Goal: Task Accomplishment & Management: Use online tool/utility

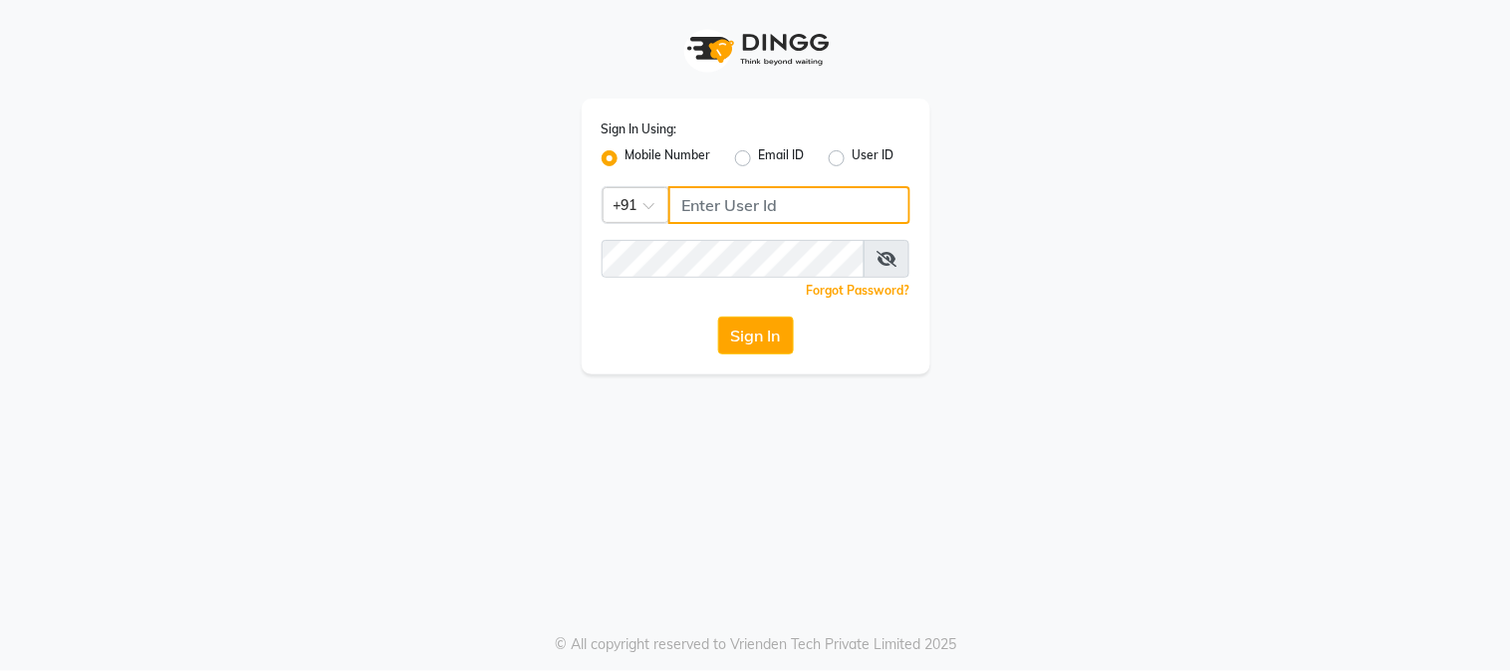
type input "9503033368"
click at [765, 336] on button "Sign In" at bounding box center [756, 336] width 76 height 38
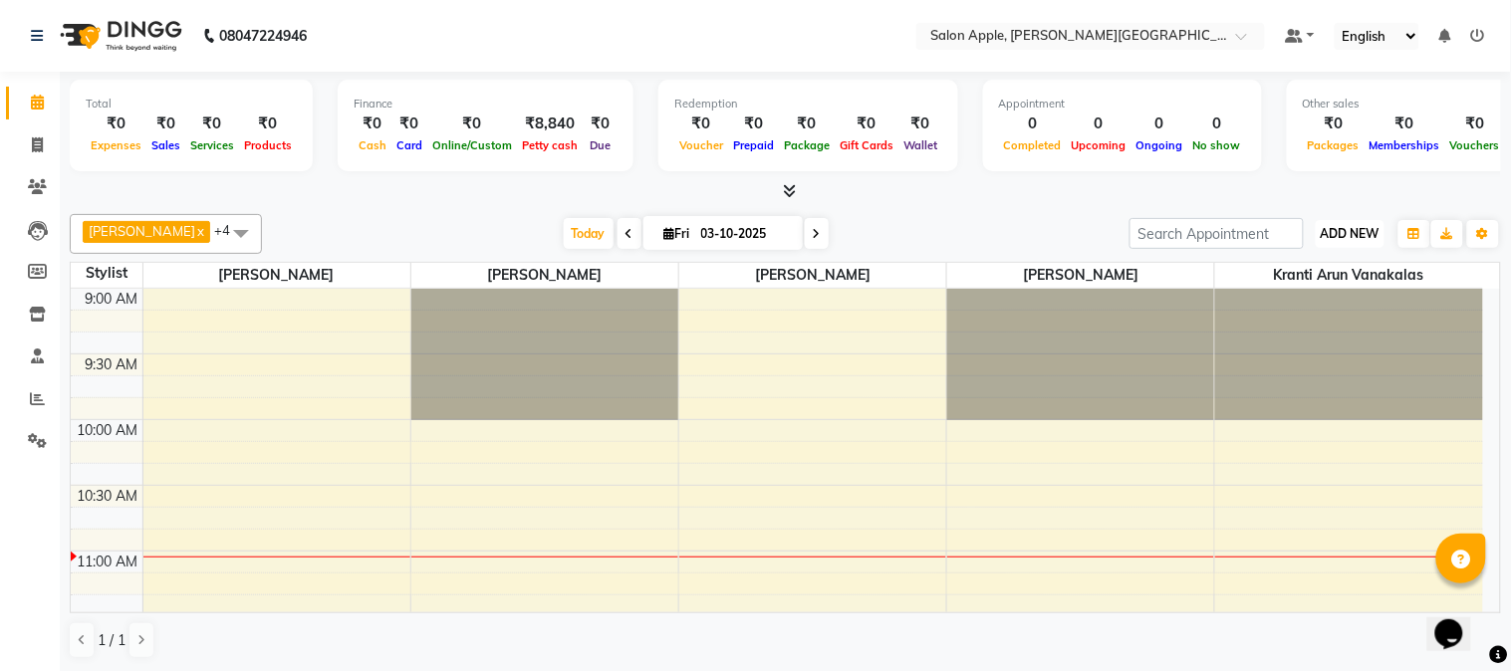
click at [1351, 236] on span "ADD NEW" at bounding box center [1350, 233] width 59 height 15
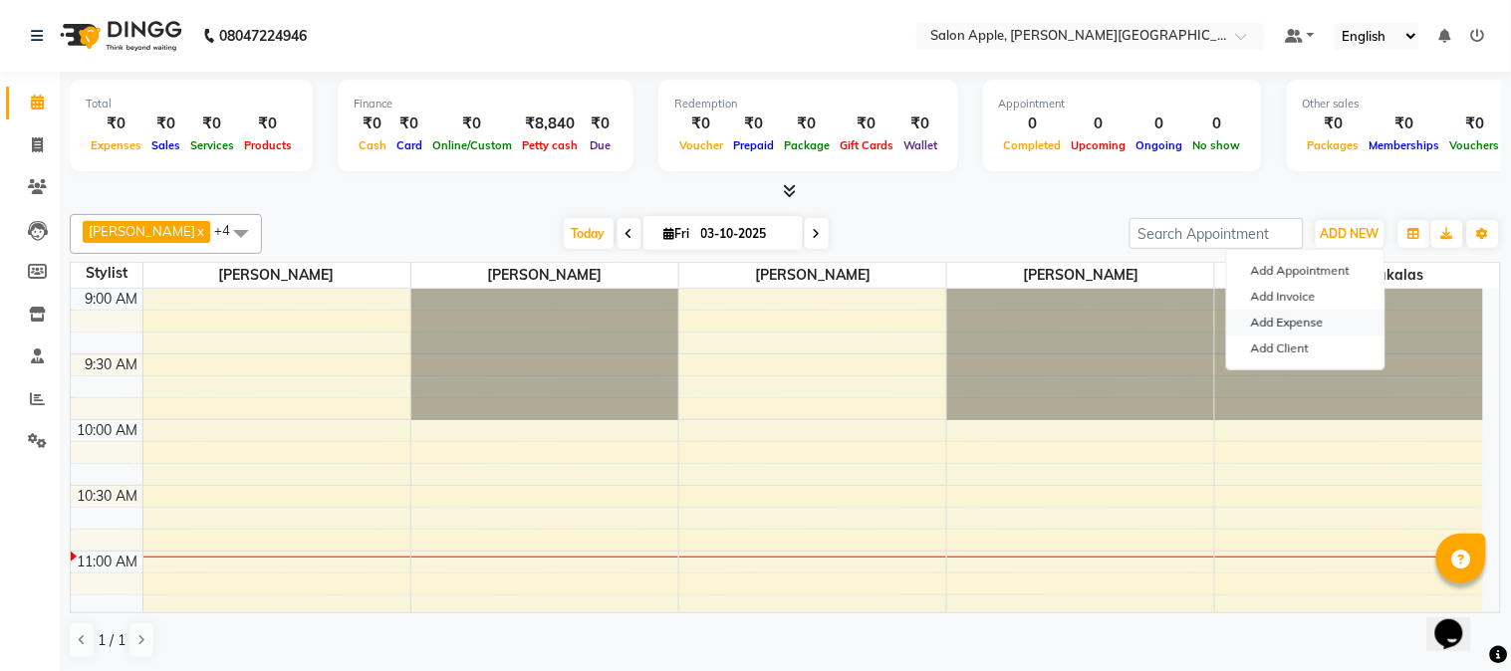
click at [1313, 317] on link "Add Expense" at bounding box center [1305, 323] width 157 height 26
select select "1"
select select "2936"
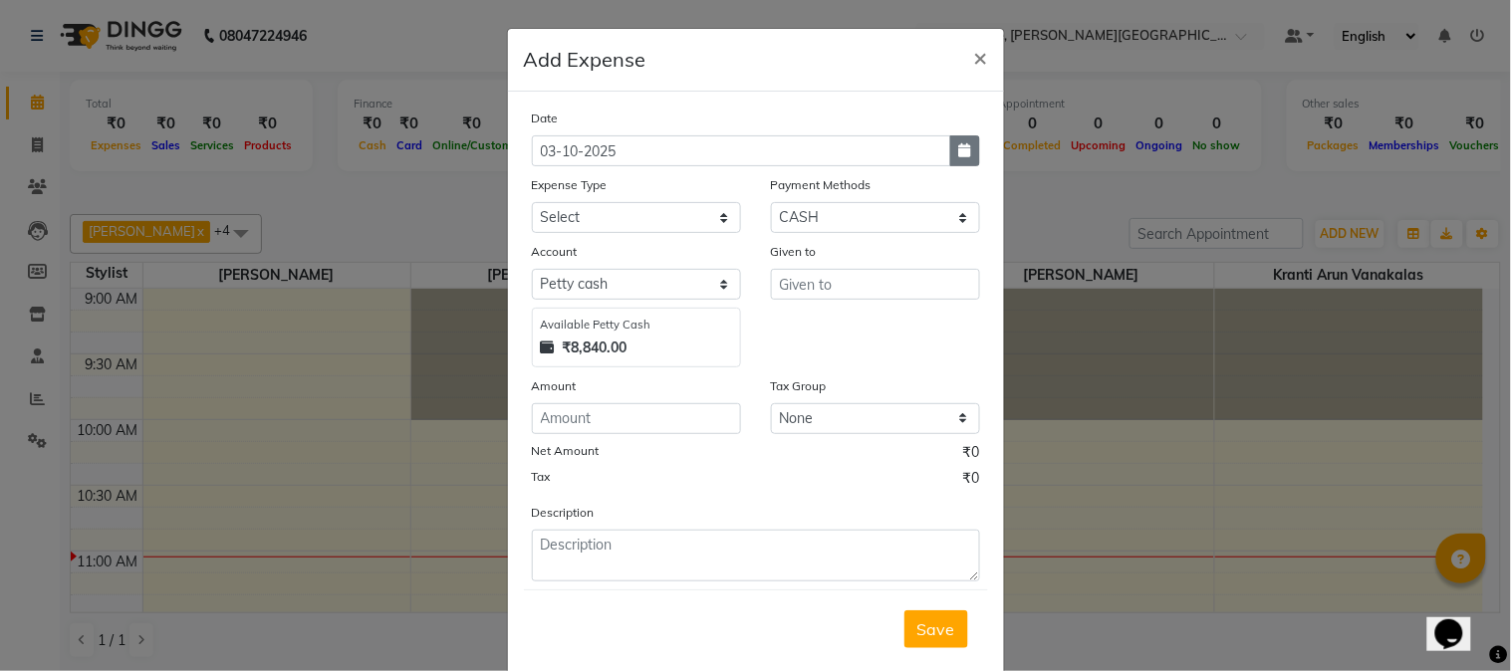
click at [966, 147] on button "button" at bounding box center [965, 150] width 30 height 31
select select "10"
select select "2025"
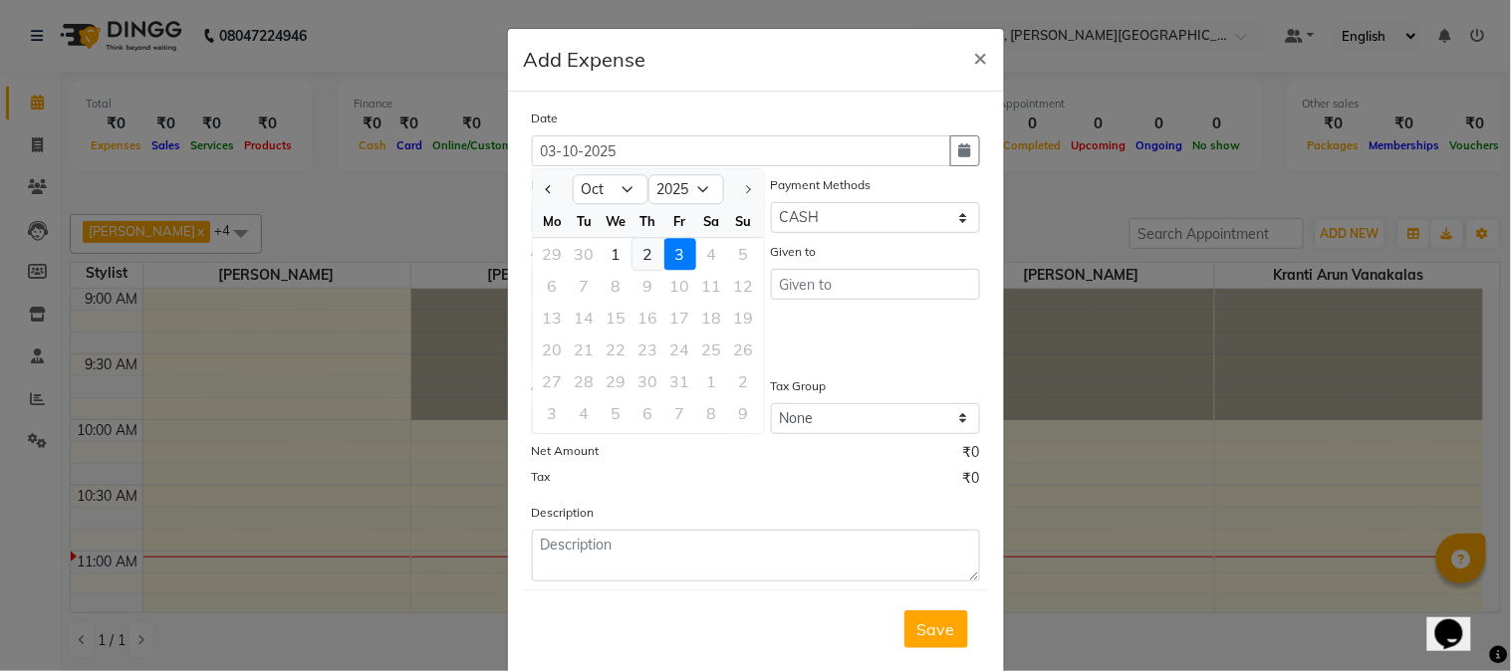
click at [644, 253] on div "2" at bounding box center [648, 254] width 32 height 32
type input "02-10-2025"
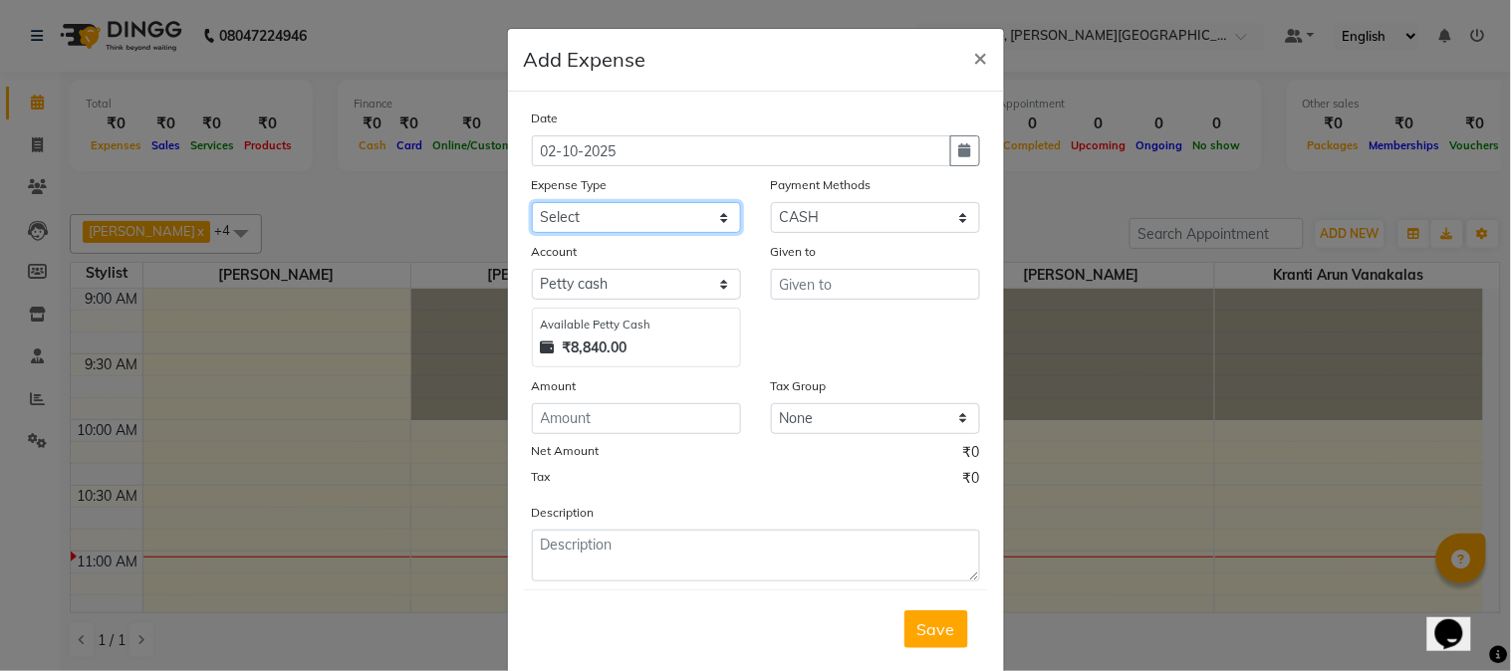
click at [669, 214] on select "Select CASH HANDED OVER TO OWNER Client Snacks Equipment Groceries House keepin…" at bounding box center [636, 217] width 209 height 31
select select "17640"
click at [532, 202] on select "Select CASH HANDED OVER TO OWNER Client Snacks Equipment Groceries House keepin…" at bounding box center [636, 217] width 209 height 31
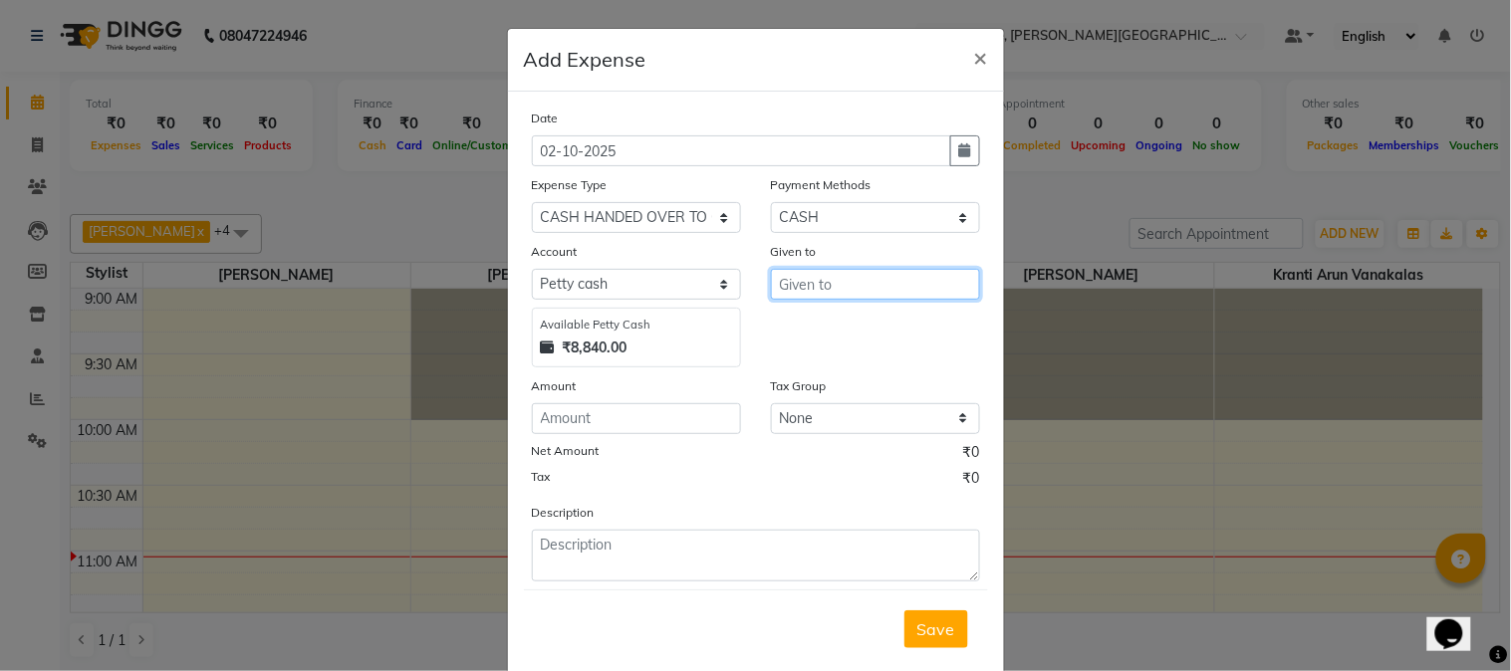
click at [850, 280] on input "text" at bounding box center [875, 284] width 209 height 31
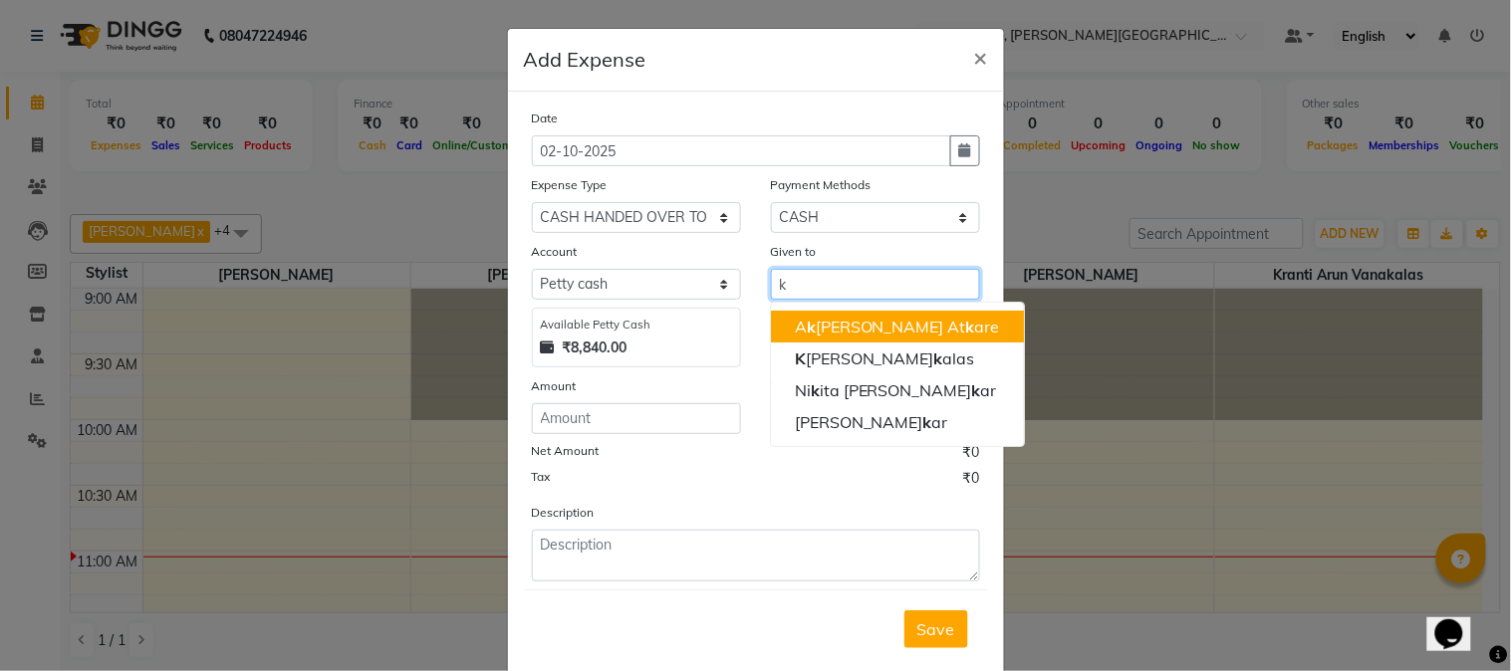
type input "k"
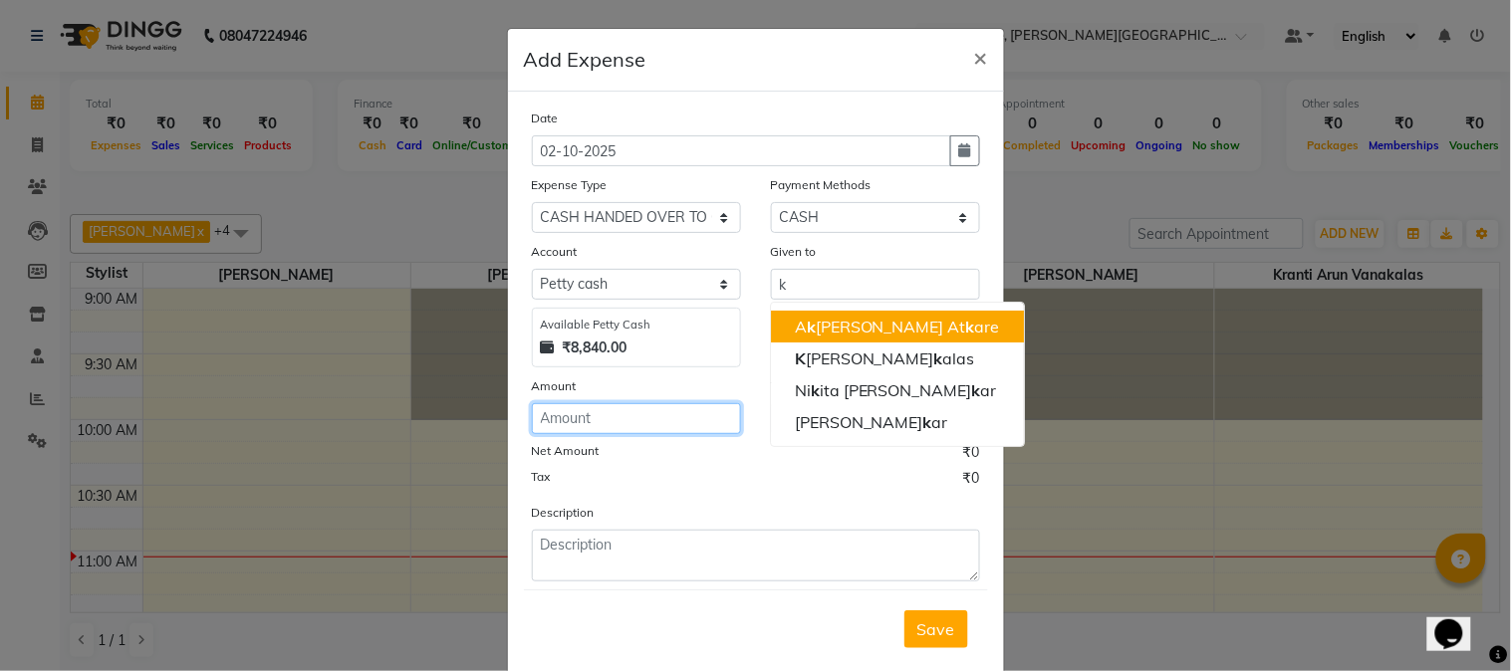
click at [575, 420] on input "number" at bounding box center [636, 418] width 209 height 31
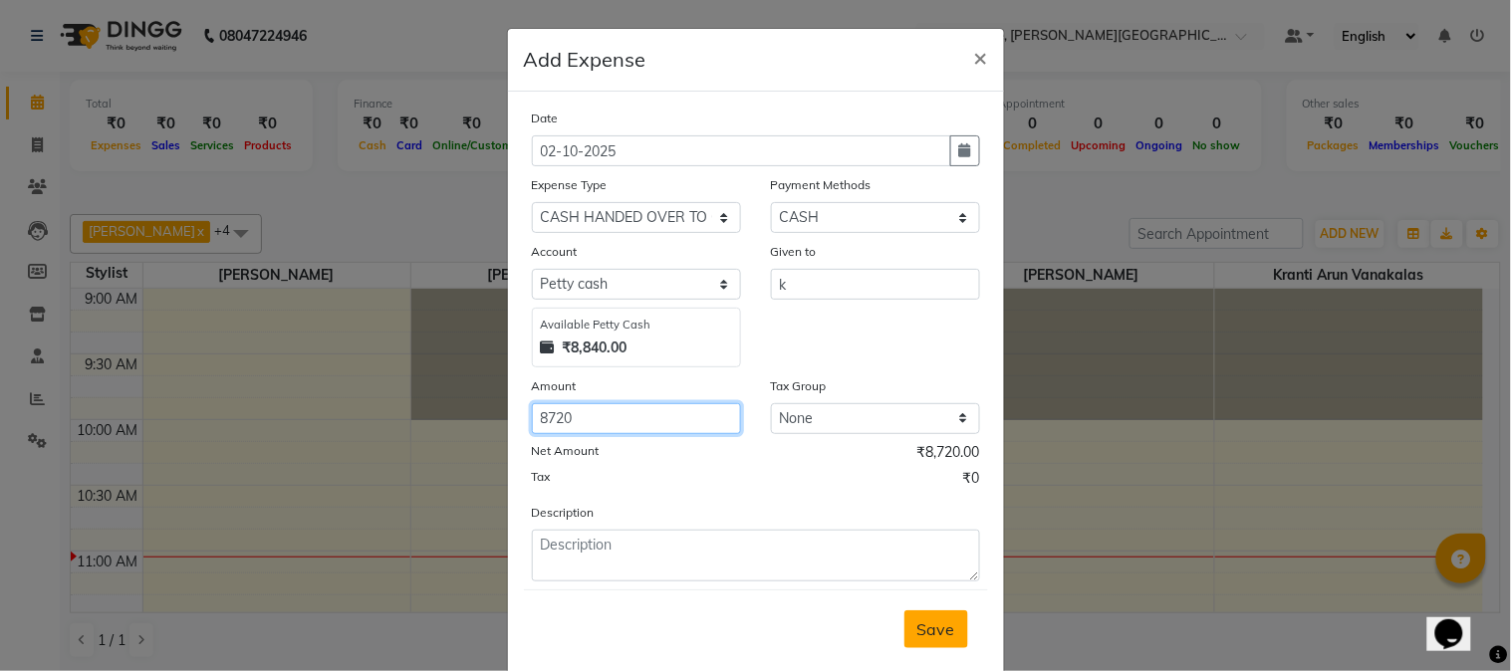
type input "8720"
click at [917, 637] on span "Save" at bounding box center [936, 629] width 38 height 20
